Goal: Information Seeking & Learning: Learn about a topic

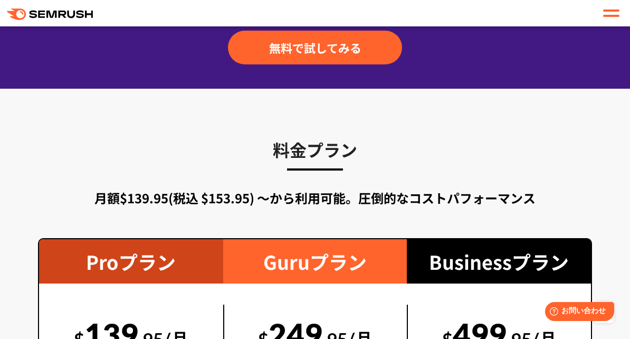
scroll to position [1687, 0]
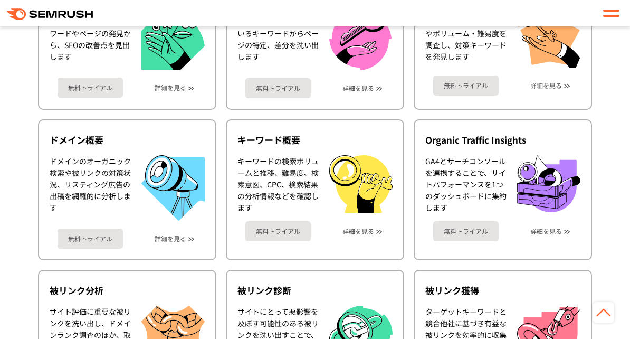
scroll to position [422, 0]
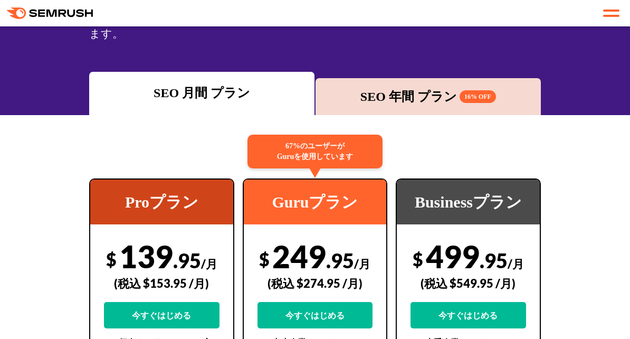
scroll to position [158, 0]
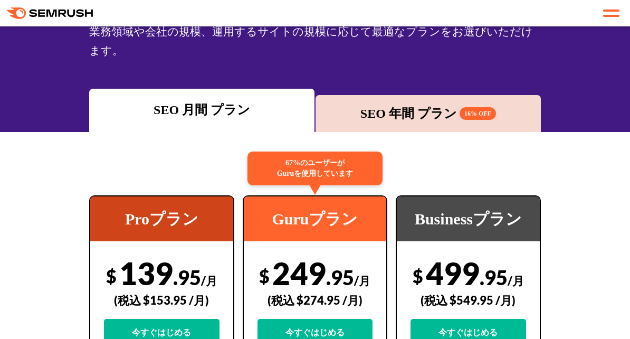
click at [420, 112] on div "SEO 年間 プラン 16% OFF" at bounding box center [428, 113] width 215 height 19
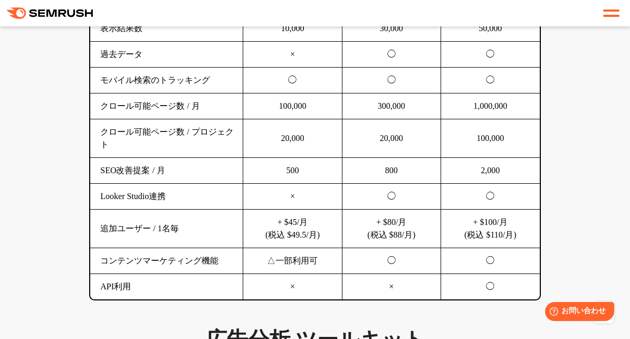
scroll to position [1002, 0]
